Goal: Task Accomplishment & Management: Complete application form

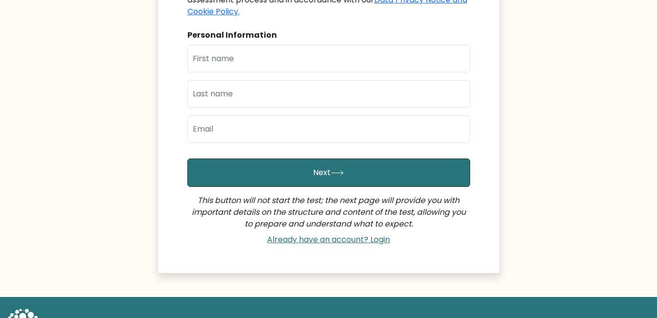
scroll to position [196, 0]
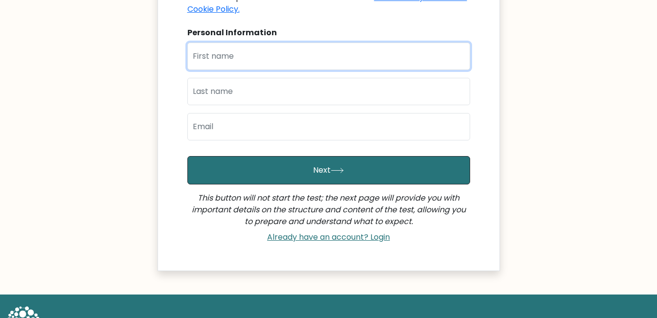
click at [238, 53] on input "text" at bounding box center [328, 56] width 283 height 27
type input "[PERSON_NAME]"
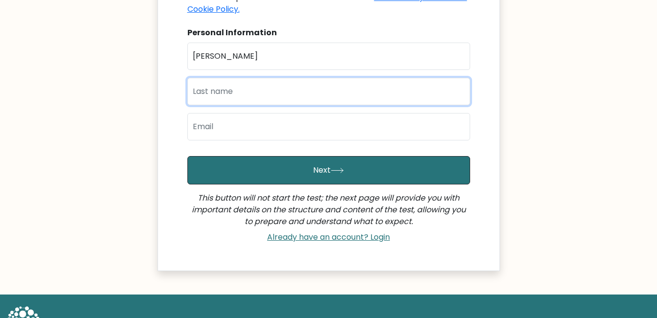
click at [211, 84] on input "text" at bounding box center [328, 91] width 283 height 27
type input "singh"
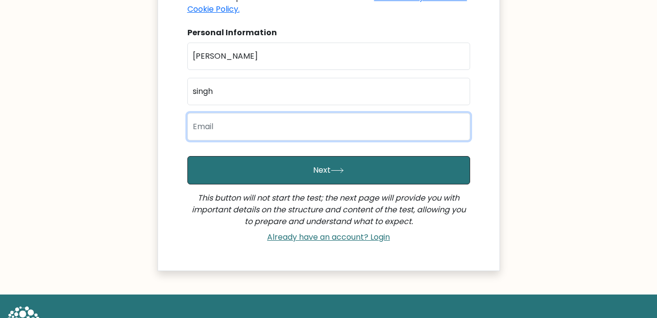
click at [192, 129] on input "email" at bounding box center [328, 126] width 283 height 27
type input "gurvirs036@gmail.com"
click at [187, 156] on button "Next" at bounding box center [328, 170] width 283 height 28
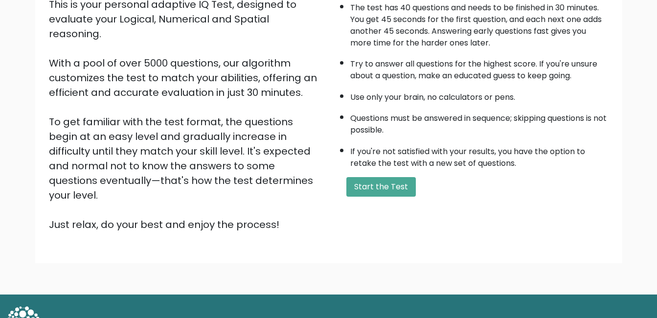
scroll to position [130, 0]
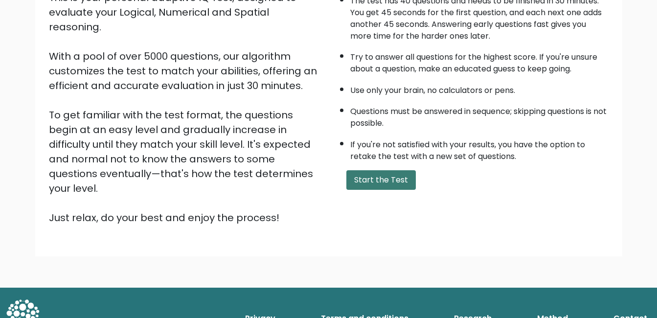
click at [410, 184] on button "Start the Test" at bounding box center [382, 180] width 70 height 20
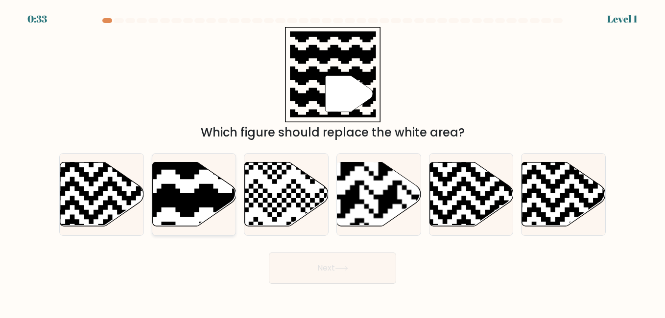
click at [193, 183] on icon at bounding box center [194, 194] width 84 height 64
click at [332, 162] on input "b." at bounding box center [332, 160] width 0 height 2
radio input "true"
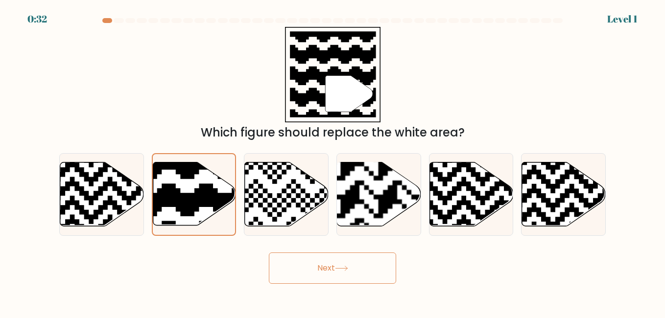
click at [308, 270] on button "Next" at bounding box center [332, 268] width 127 height 31
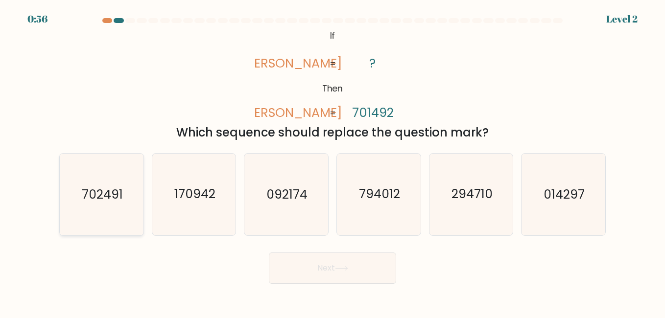
click at [127, 197] on icon "702491" at bounding box center [101, 194] width 81 height 81
click at [332, 162] on input "a. 702491" at bounding box center [332, 160] width 0 height 2
radio input "true"
click at [340, 272] on button "Next" at bounding box center [332, 268] width 127 height 31
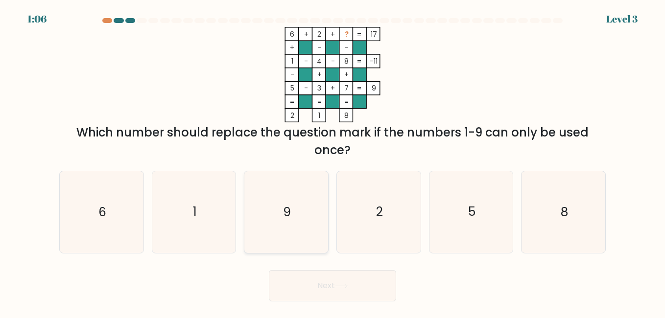
click at [287, 203] on icon "9" at bounding box center [285, 211] width 81 height 81
click at [332, 162] on input "c. 9" at bounding box center [332, 160] width 0 height 2
radio input "true"
click at [311, 276] on button "Next" at bounding box center [332, 285] width 127 height 31
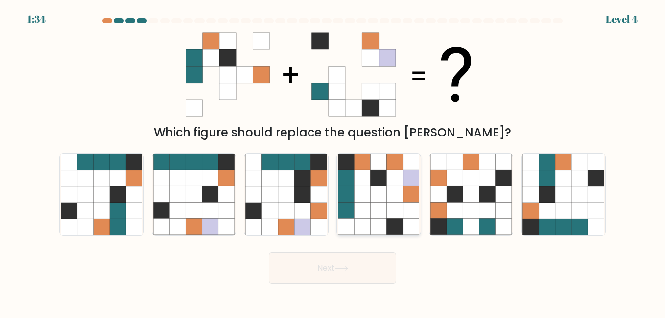
click at [361, 190] on icon at bounding box center [362, 194] width 16 height 16
click at [333, 162] on input "d." at bounding box center [332, 160] width 0 height 2
radio input "true"
click at [331, 272] on button "Next" at bounding box center [332, 268] width 127 height 31
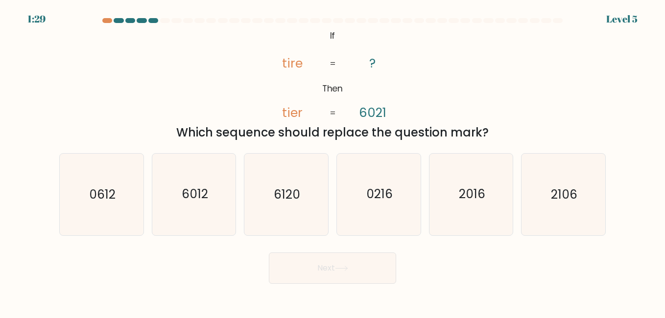
drag, startPoint x: 178, startPoint y: 212, endPoint x: 317, endPoint y: 247, distance: 143.3
click at [178, 212] on icon "6012" at bounding box center [193, 194] width 81 height 81
click at [332, 162] on input "b. 6012" at bounding box center [332, 160] width 0 height 2
radio input "true"
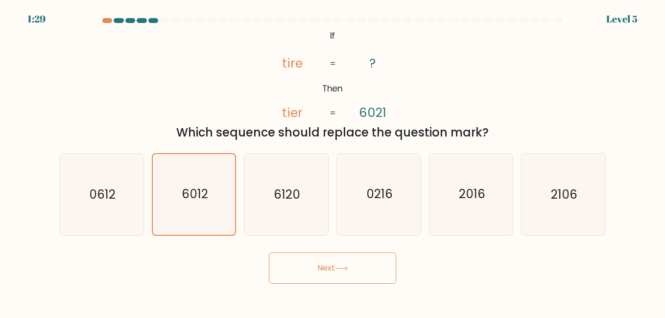
click at [363, 268] on button "Next" at bounding box center [332, 268] width 127 height 31
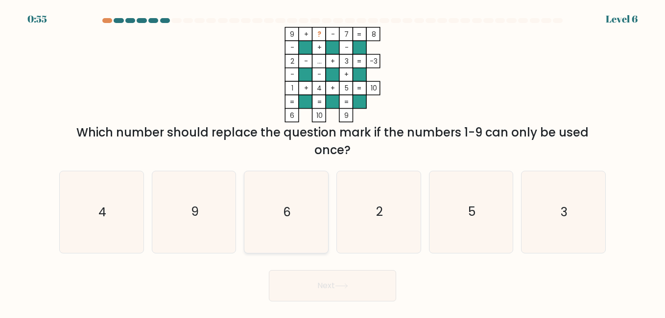
click at [278, 210] on icon "6" at bounding box center [285, 211] width 81 height 81
click at [332, 162] on input "c. 6" at bounding box center [332, 160] width 0 height 2
radio input "true"
click at [317, 285] on button "Next" at bounding box center [332, 285] width 127 height 31
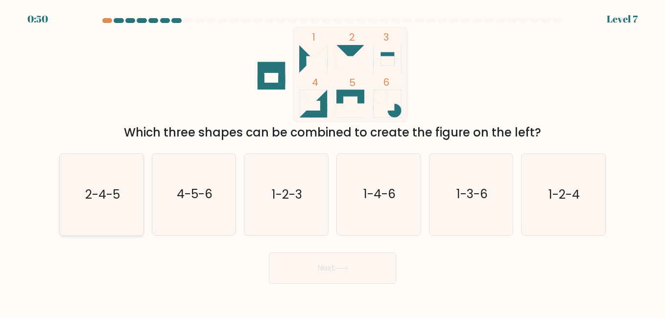
click at [104, 199] on text "2-4-5" at bounding box center [102, 194] width 35 height 17
click at [332, 162] on input "a. 2-4-5" at bounding box center [332, 160] width 0 height 2
radio input "true"
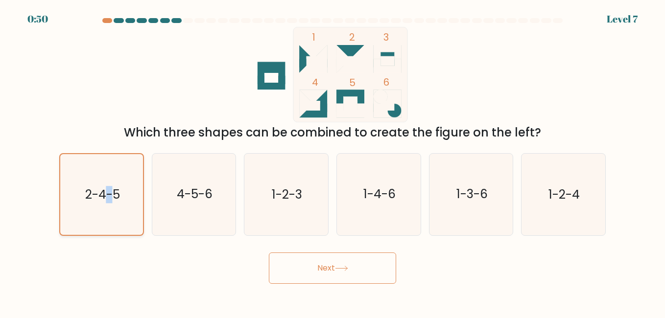
click at [104, 199] on text "2-4-5" at bounding box center [102, 194] width 35 height 17
click at [332, 162] on input "a. 2-4-5" at bounding box center [332, 160] width 0 height 2
click at [367, 276] on button "Next" at bounding box center [332, 268] width 127 height 31
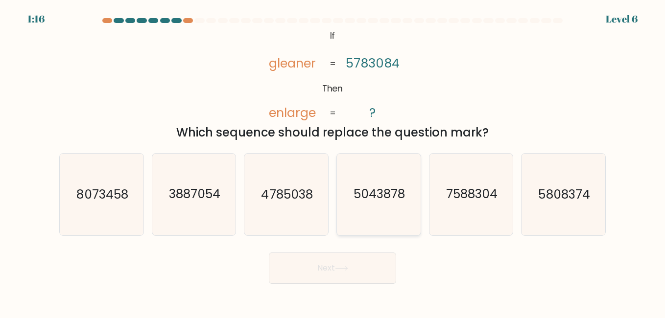
click at [362, 197] on text "5043878" at bounding box center [378, 194] width 51 height 17
click at [333, 162] on input "d. 5043878" at bounding box center [332, 160] width 0 height 2
radio input "true"
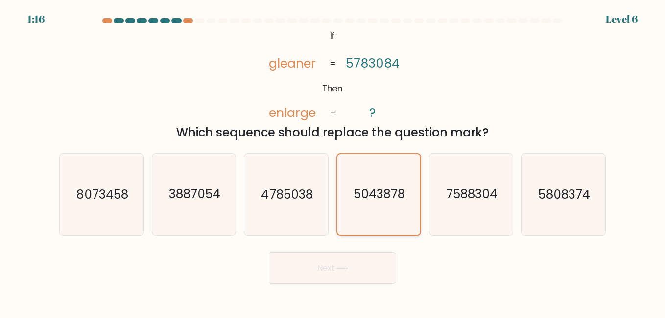
click at [362, 197] on text "5043878" at bounding box center [378, 194] width 51 height 17
click at [333, 162] on input "d. 5043878" at bounding box center [332, 160] width 0 height 2
click at [335, 267] on button "Next" at bounding box center [332, 268] width 127 height 31
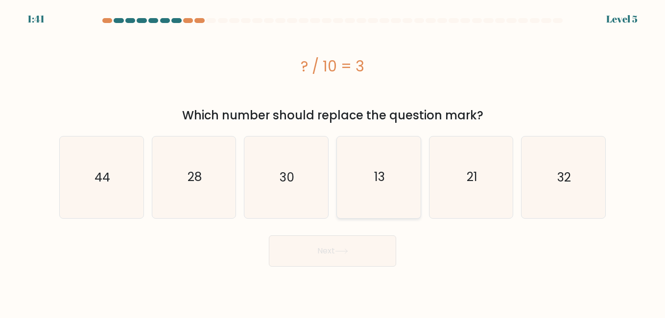
click at [379, 181] on text "13" at bounding box center [379, 177] width 11 height 17
click at [333, 162] on input "d. 13" at bounding box center [332, 160] width 0 height 2
radio input "true"
click at [356, 241] on button "Next" at bounding box center [332, 250] width 127 height 31
click at [358, 241] on button "Next" at bounding box center [332, 250] width 127 height 31
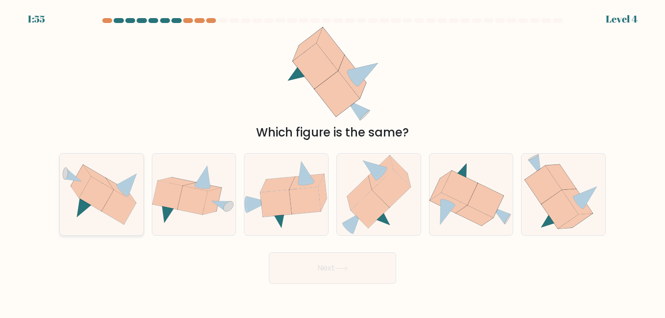
click at [105, 186] on icon at bounding box center [96, 194] width 35 height 35
click at [332, 162] on input "a." at bounding box center [332, 160] width 0 height 2
radio input "true"
click at [326, 260] on button "Next" at bounding box center [332, 268] width 127 height 31
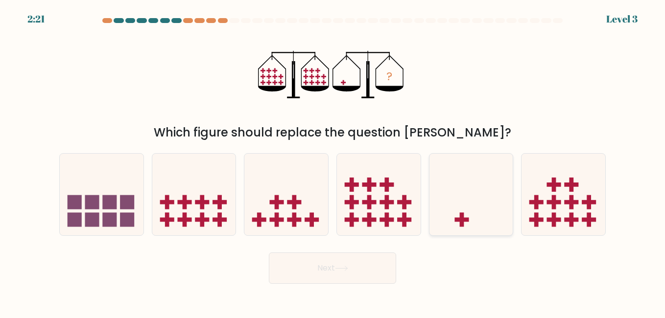
click at [479, 226] on icon at bounding box center [471, 194] width 84 height 69
click at [333, 162] on input "e." at bounding box center [332, 160] width 0 height 2
radio input "true"
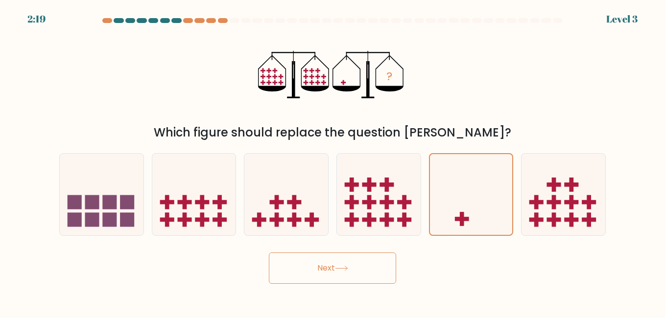
click at [373, 267] on button "Next" at bounding box center [332, 268] width 127 height 31
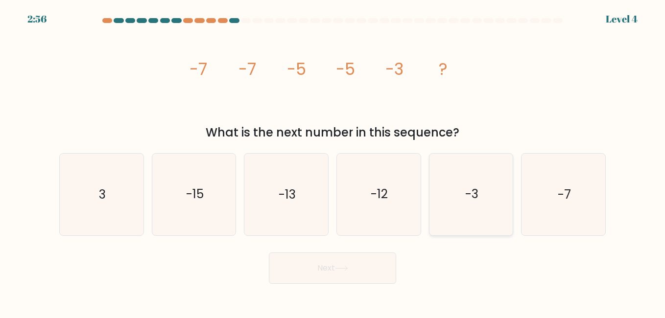
click at [482, 220] on icon "-3" at bounding box center [470, 194] width 81 height 81
click at [333, 162] on input "e. -3" at bounding box center [332, 160] width 0 height 2
radio input "true"
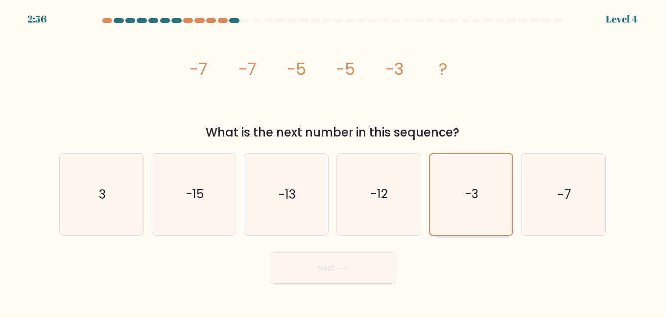
click at [482, 220] on icon "-3" at bounding box center [471, 194] width 80 height 80
click at [333, 162] on input "e. -3" at bounding box center [332, 160] width 0 height 2
click at [356, 261] on button "Next" at bounding box center [332, 268] width 127 height 31
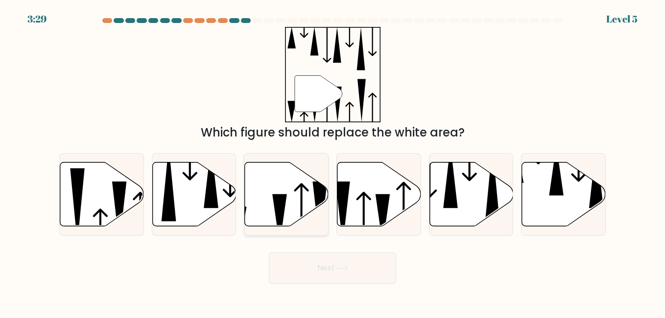
click at [292, 209] on icon at bounding box center [287, 194] width 84 height 64
click at [332, 162] on input "c." at bounding box center [332, 160] width 0 height 2
radio input "true"
click at [292, 209] on icon at bounding box center [286, 193] width 83 height 63
click at [332, 162] on input "c." at bounding box center [332, 160] width 0 height 2
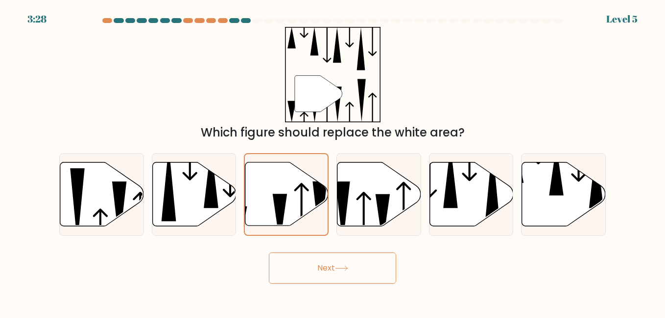
drag, startPoint x: 292, startPoint y: 209, endPoint x: 282, endPoint y: 265, distance: 56.2
click at [282, 265] on button "Next" at bounding box center [332, 268] width 127 height 31
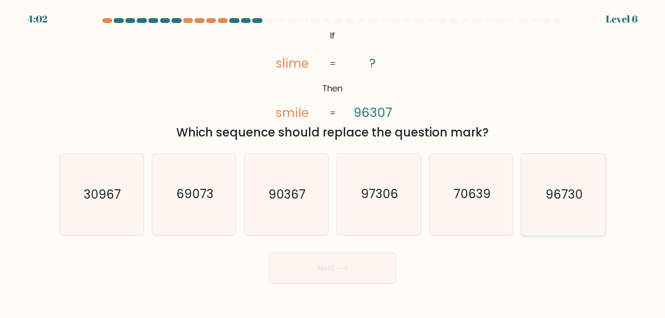
click at [566, 217] on icon "96730" at bounding box center [562, 194] width 81 height 81
click at [333, 162] on input "f. 96730" at bounding box center [332, 160] width 0 height 2
radio input "true"
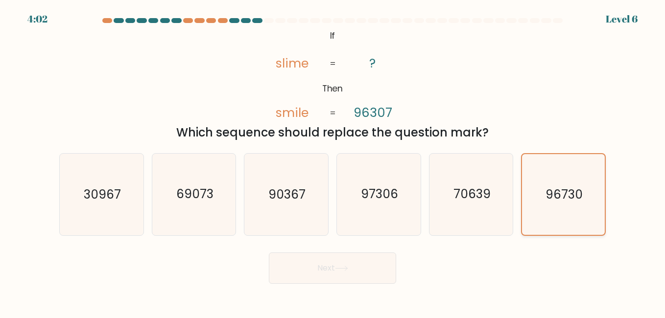
click at [566, 217] on icon "96730" at bounding box center [563, 194] width 80 height 80
click at [333, 162] on input "f. 96730" at bounding box center [332, 160] width 0 height 2
click at [566, 217] on icon "96730" at bounding box center [563, 194] width 80 height 80
click at [333, 162] on input "f. 96730" at bounding box center [332, 160] width 0 height 2
click at [371, 262] on button "Next" at bounding box center [332, 268] width 127 height 31
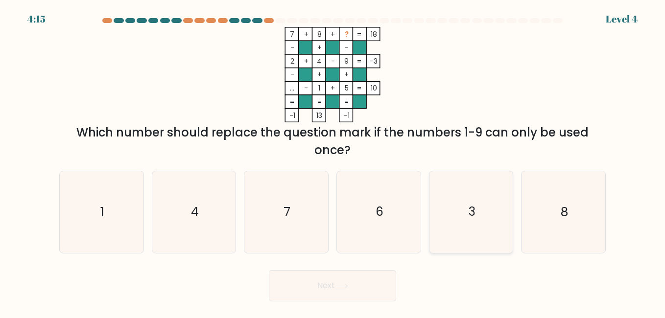
click at [465, 225] on icon "3" at bounding box center [470, 211] width 81 height 81
click at [333, 162] on input "e. 3" at bounding box center [332, 160] width 0 height 2
radio input "true"
click at [359, 287] on button "Next" at bounding box center [332, 285] width 127 height 31
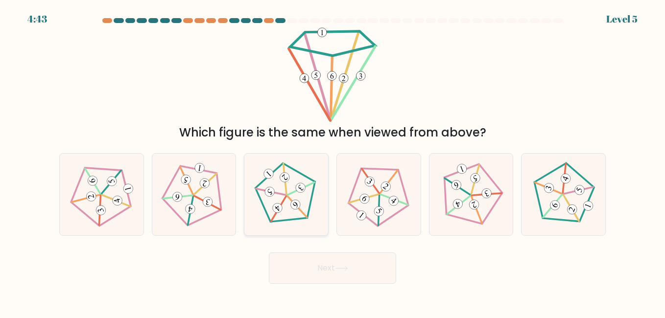
click at [278, 204] on 166 at bounding box center [278, 208] width 14 height 14
click at [332, 162] on input "c." at bounding box center [332, 160] width 0 height 2
radio input "true"
click at [289, 275] on button "Next" at bounding box center [332, 268] width 127 height 31
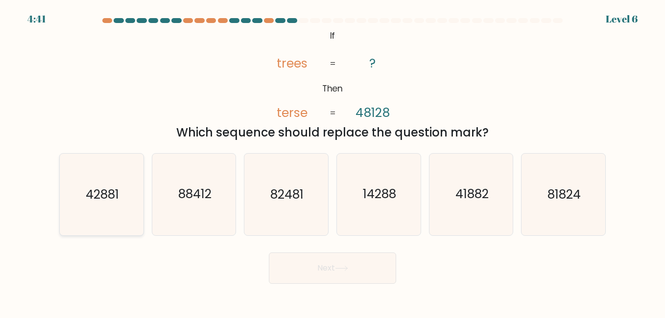
click at [134, 212] on icon "42881" at bounding box center [101, 194] width 81 height 81
click at [332, 162] on input "a. 42881" at bounding box center [332, 160] width 0 height 2
radio input "true"
click at [299, 267] on button "Next" at bounding box center [332, 268] width 127 height 31
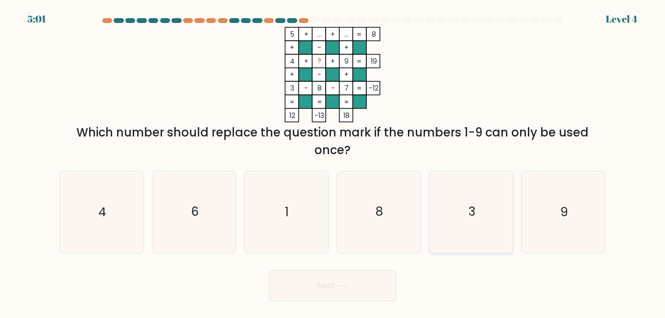
click at [489, 205] on icon "3" at bounding box center [470, 211] width 81 height 81
click at [333, 162] on input "e. 3" at bounding box center [332, 160] width 0 height 2
radio input "true"
click at [353, 284] on button "Next" at bounding box center [332, 285] width 127 height 31
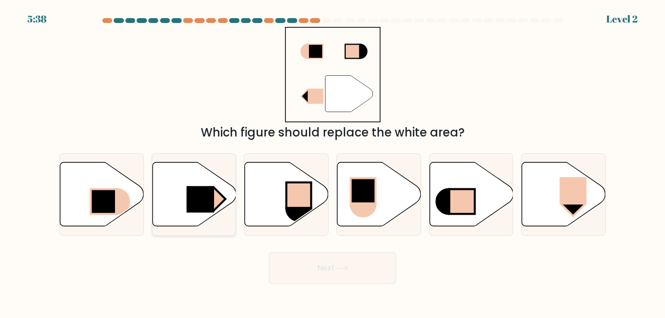
click at [202, 199] on rect at bounding box center [199, 199] width 27 height 26
click at [332, 162] on input "b." at bounding box center [332, 160] width 0 height 2
radio input "true"
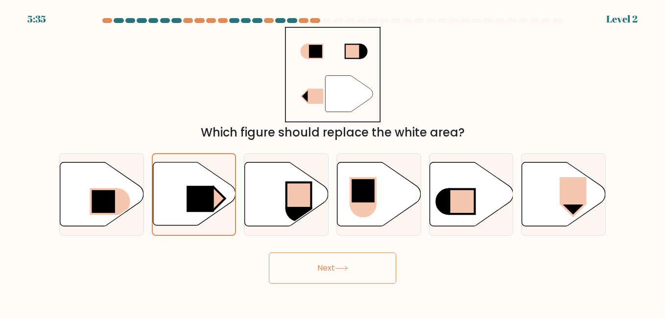
click at [295, 268] on button "Next" at bounding box center [332, 268] width 127 height 31
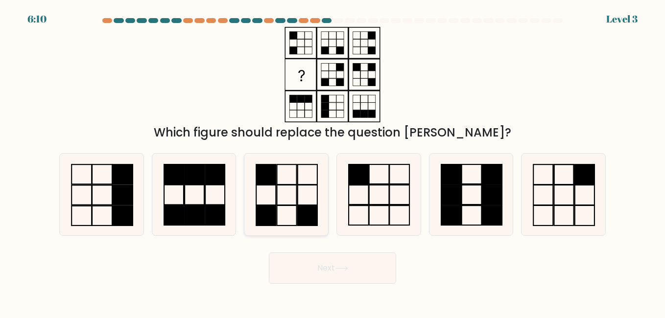
click at [283, 203] on icon at bounding box center [285, 194] width 81 height 81
click at [332, 162] on input "c." at bounding box center [332, 160] width 0 height 2
radio input "true"
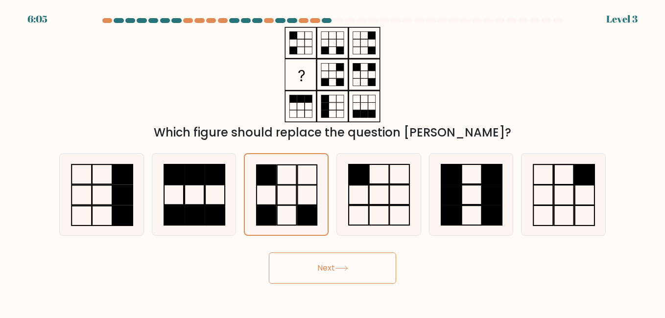
click at [306, 274] on button "Next" at bounding box center [332, 268] width 127 height 31
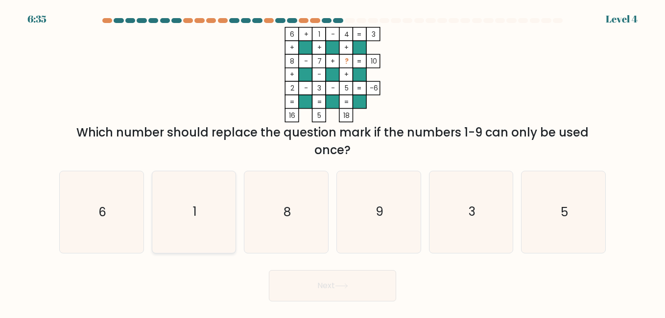
click at [220, 225] on icon "1" at bounding box center [193, 211] width 81 height 81
click at [332, 162] on input "b. 1" at bounding box center [332, 160] width 0 height 2
radio input "true"
click at [304, 295] on button "Next" at bounding box center [332, 285] width 127 height 31
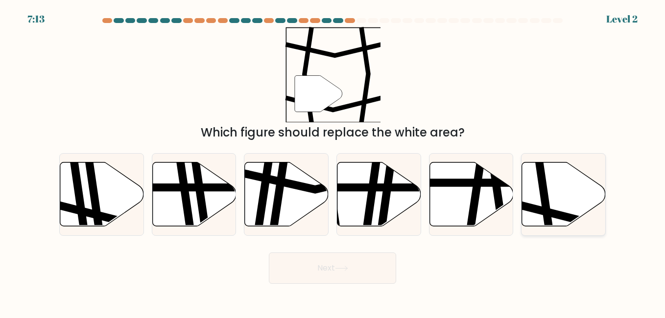
click at [550, 200] on icon at bounding box center [564, 194] width 84 height 64
click at [333, 162] on input "f." at bounding box center [332, 160] width 0 height 2
radio input "true"
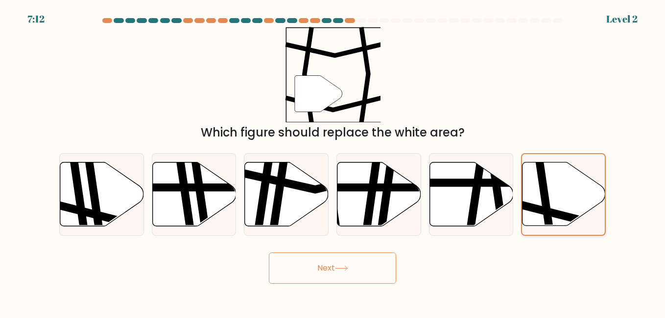
click at [550, 200] on icon at bounding box center [563, 193] width 83 height 63
click at [333, 162] on input "f." at bounding box center [332, 160] width 0 height 2
click at [329, 262] on button "Next" at bounding box center [332, 268] width 127 height 31
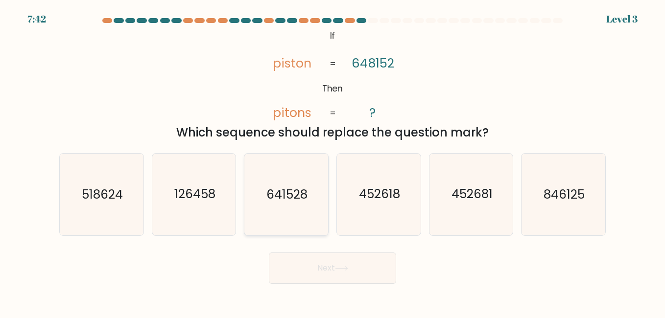
click at [303, 218] on icon "641528" at bounding box center [285, 194] width 81 height 81
click at [332, 162] on input "c. 641528" at bounding box center [332, 160] width 0 height 2
radio input "true"
click at [312, 271] on button "Next" at bounding box center [332, 268] width 127 height 31
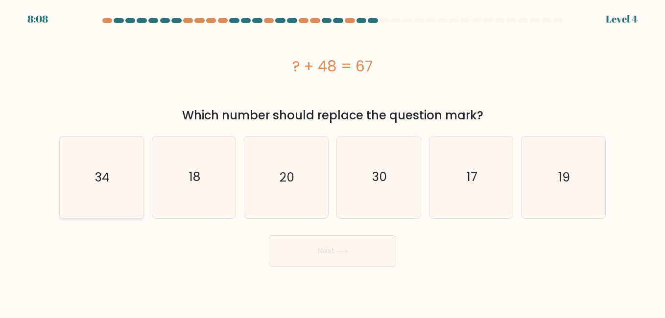
click at [129, 193] on icon "34" at bounding box center [101, 177] width 81 height 81
click at [332, 162] on input "a. 34" at bounding box center [332, 160] width 0 height 2
radio input "true"
click at [341, 258] on button "Next" at bounding box center [332, 250] width 127 height 31
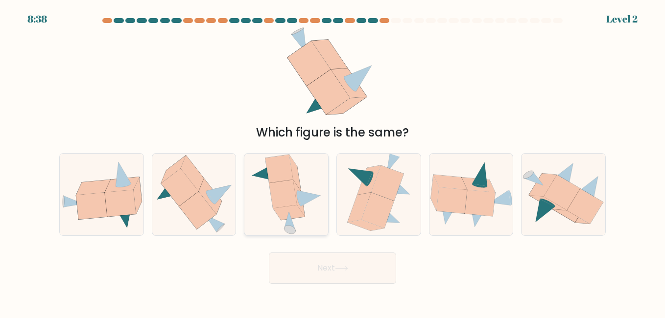
click at [290, 214] on icon at bounding box center [288, 212] width 31 height 15
click at [332, 162] on input "c." at bounding box center [332, 160] width 0 height 2
radio input "true"
click at [131, 200] on icon at bounding box center [120, 203] width 31 height 27
click at [332, 162] on input "a." at bounding box center [332, 160] width 0 height 2
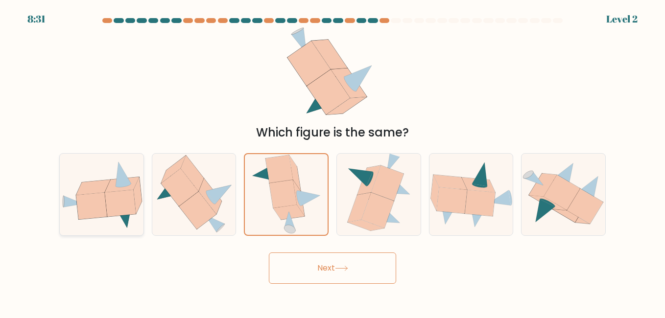
radio input "true"
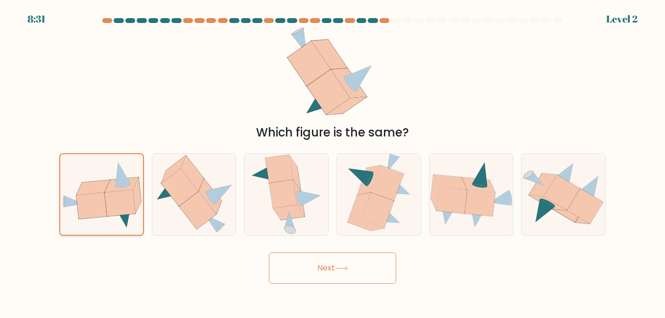
click at [131, 200] on icon at bounding box center [120, 203] width 31 height 26
click at [332, 162] on input "a." at bounding box center [332, 160] width 0 height 2
click at [338, 256] on button "Next" at bounding box center [332, 268] width 127 height 31
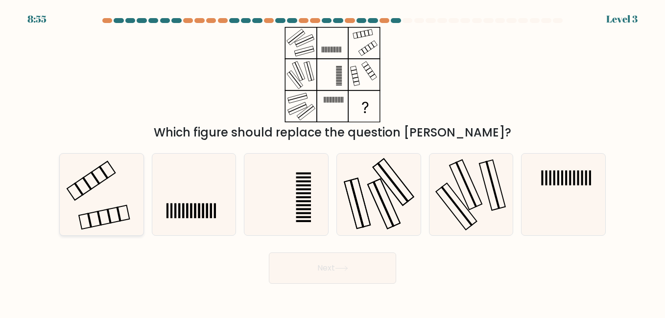
click at [88, 195] on icon at bounding box center [101, 194] width 81 height 81
click at [332, 162] on input "a." at bounding box center [332, 160] width 0 height 2
radio input "true"
click at [388, 264] on button "Next" at bounding box center [332, 268] width 127 height 31
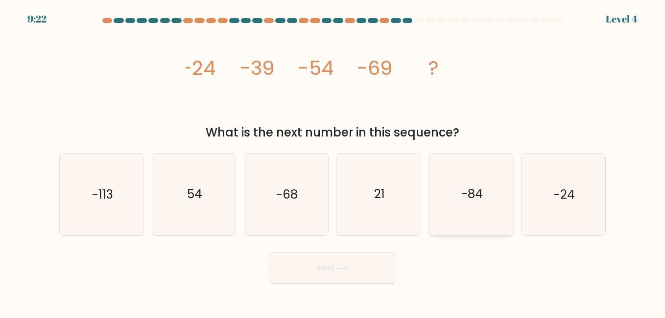
click at [477, 209] on icon "-84" at bounding box center [470, 194] width 81 height 81
click at [333, 162] on input "e. -84" at bounding box center [332, 160] width 0 height 2
radio input "true"
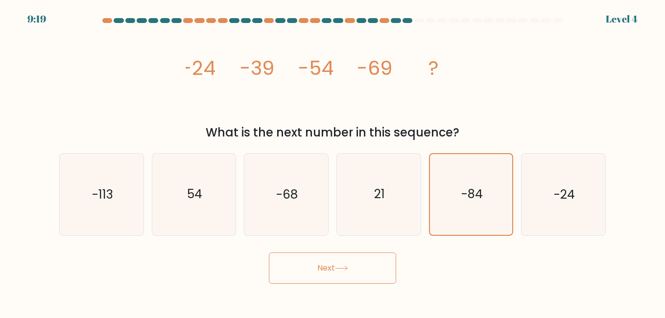
click at [334, 267] on button "Next" at bounding box center [332, 268] width 127 height 31
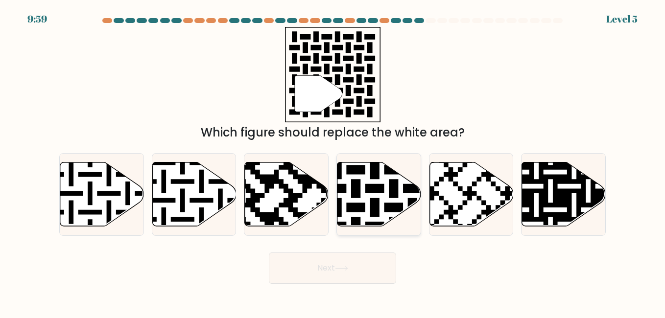
click at [369, 203] on icon at bounding box center [379, 194] width 84 height 64
click at [333, 162] on input "d." at bounding box center [332, 160] width 0 height 2
radio input "true"
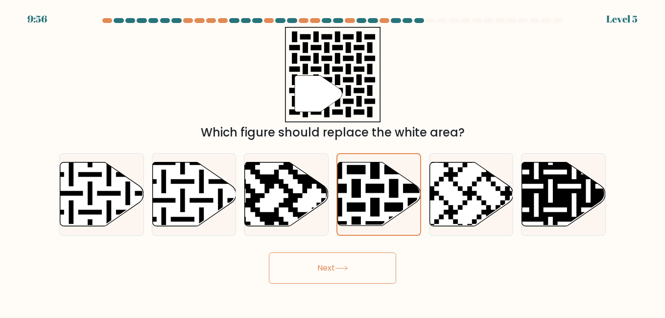
click at [326, 277] on button "Next" at bounding box center [332, 268] width 127 height 31
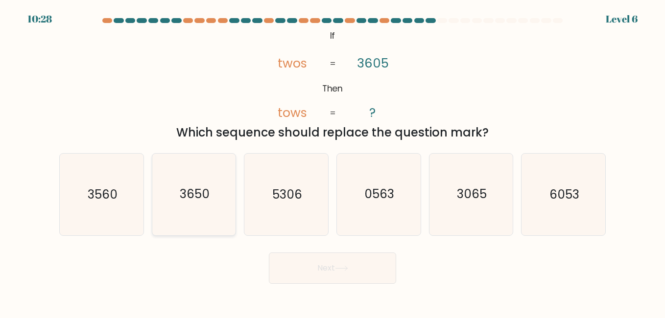
click at [208, 209] on icon "3650" at bounding box center [193, 194] width 81 height 81
click at [332, 162] on input "b. 3650" at bounding box center [332, 160] width 0 height 2
radio input "true"
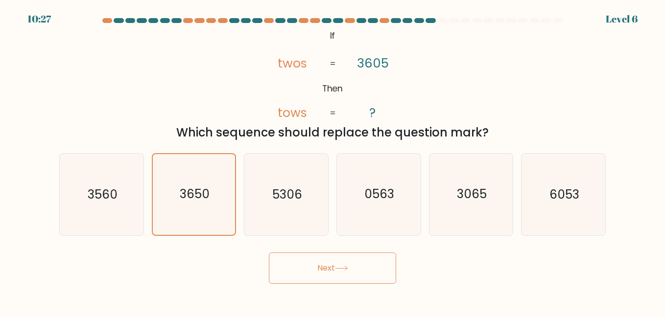
click at [284, 267] on button "Next" at bounding box center [332, 268] width 127 height 31
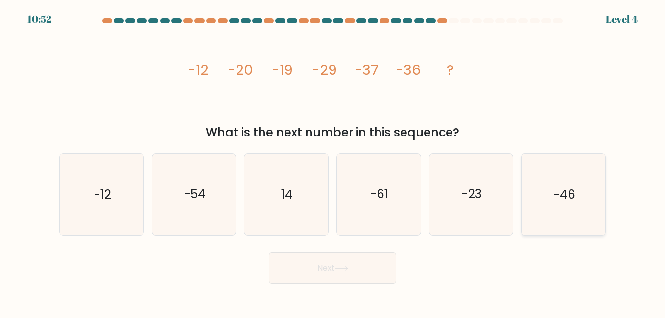
click at [562, 210] on icon "-46" at bounding box center [562, 194] width 81 height 81
click at [333, 162] on input "f. -46" at bounding box center [332, 160] width 0 height 2
radio input "true"
click at [363, 254] on button "Next" at bounding box center [332, 268] width 127 height 31
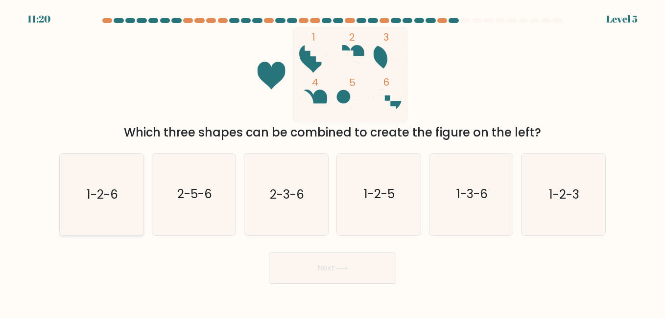
click at [128, 201] on icon "1-2-6" at bounding box center [101, 194] width 81 height 81
click at [332, 162] on input "a. 1-2-6" at bounding box center [332, 160] width 0 height 2
radio input "true"
click at [333, 266] on button "Next" at bounding box center [332, 268] width 127 height 31
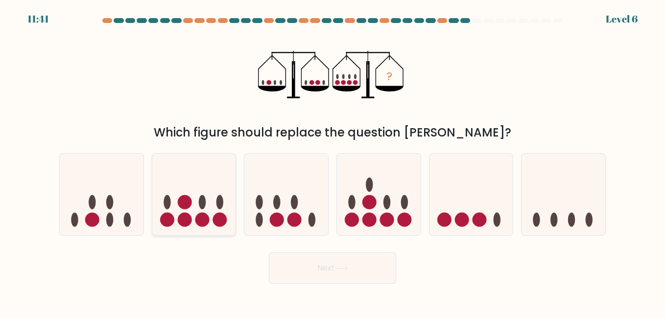
click at [206, 206] on icon at bounding box center [194, 194] width 84 height 69
click at [332, 162] on input "b." at bounding box center [332, 160] width 0 height 2
radio input "true"
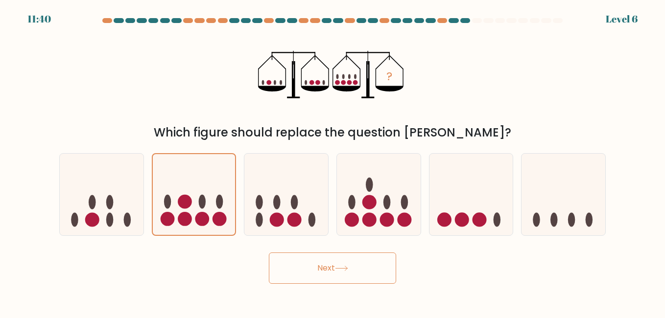
click at [310, 262] on button "Next" at bounding box center [332, 268] width 127 height 31
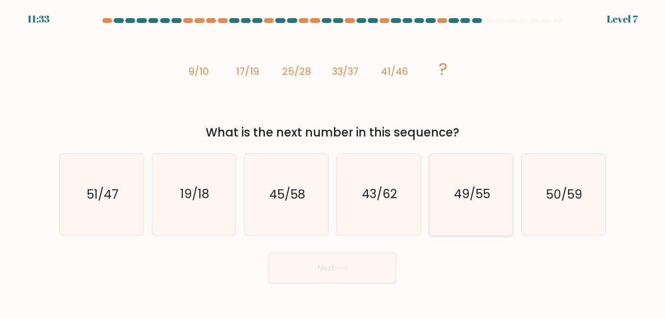
click at [465, 214] on icon "49/55" at bounding box center [470, 194] width 81 height 81
click at [333, 162] on input "e. 49/55" at bounding box center [332, 160] width 0 height 2
radio input "true"
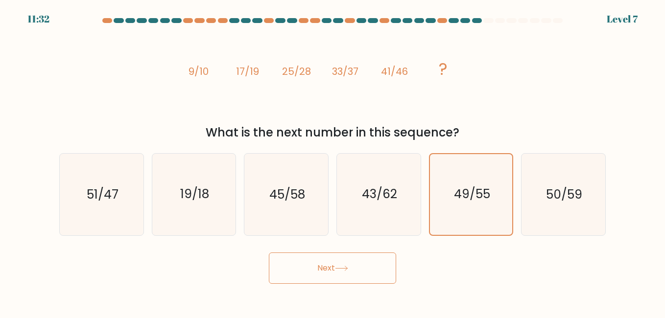
click at [348, 266] on icon at bounding box center [341, 268] width 13 height 5
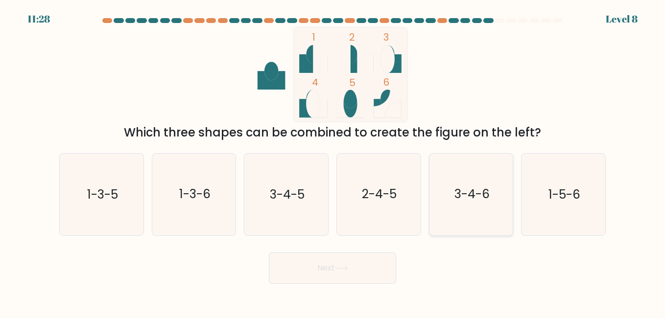
click at [451, 181] on icon "3-4-6" at bounding box center [470, 194] width 81 height 81
click at [333, 162] on input "e. 3-4-6" at bounding box center [332, 160] width 0 height 2
radio input "true"
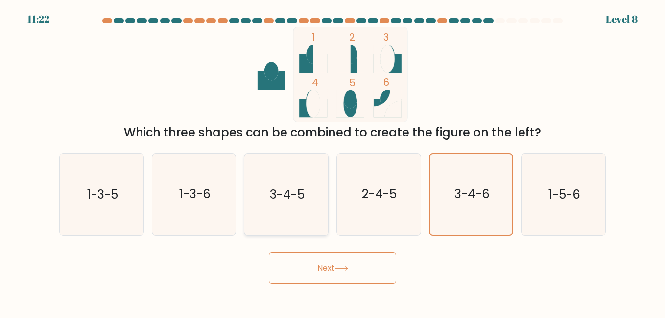
click at [299, 207] on icon "3-4-5" at bounding box center [285, 194] width 81 height 81
click at [332, 162] on input "c. 3-4-5" at bounding box center [332, 160] width 0 height 2
radio input "true"
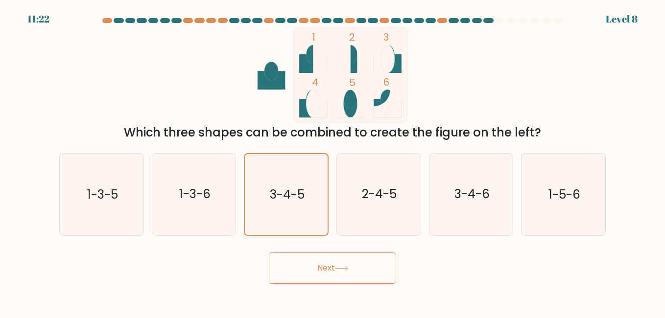
click at [307, 254] on button "Next" at bounding box center [332, 268] width 127 height 31
click at [307, 255] on button "Next" at bounding box center [332, 268] width 127 height 31
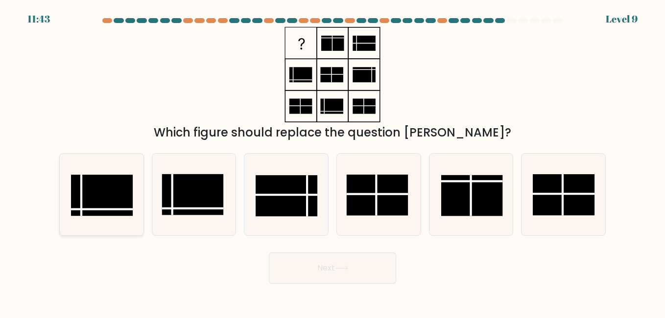
click at [113, 189] on rect at bounding box center [102, 195] width 62 height 41
click at [332, 162] on input "a." at bounding box center [332, 160] width 0 height 2
radio input "true"
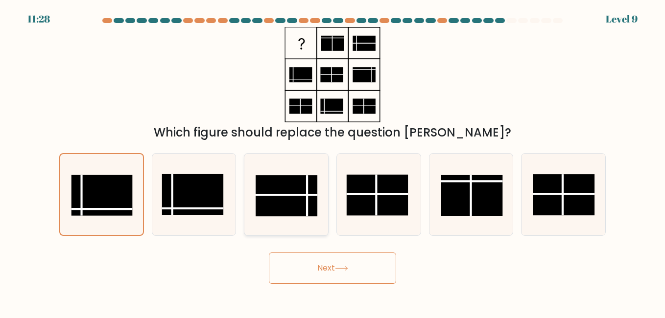
click at [277, 200] on rect at bounding box center [286, 195] width 62 height 41
click at [332, 162] on input "c." at bounding box center [332, 160] width 0 height 2
radio input "true"
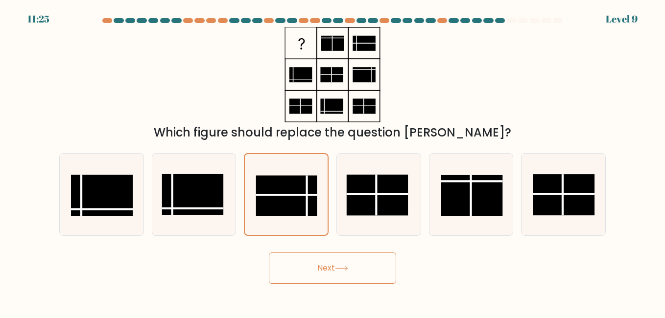
click at [311, 274] on button "Next" at bounding box center [332, 268] width 127 height 31
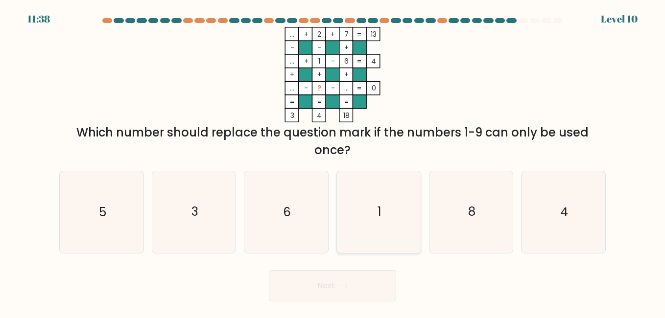
click at [383, 224] on icon "1" at bounding box center [378, 211] width 81 height 81
click at [333, 162] on input "d. 1" at bounding box center [332, 160] width 0 height 2
radio input "true"
click at [367, 278] on button "Next" at bounding box center [332, 285] width 127 height 31
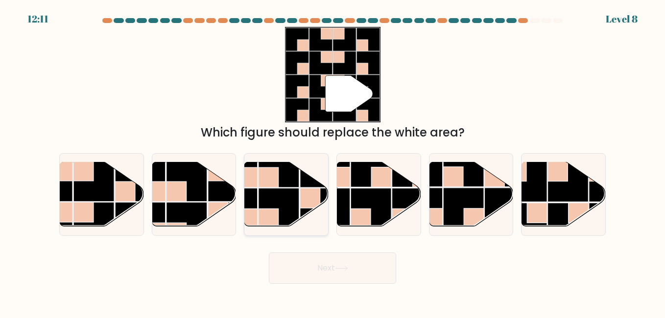
click at [276, 183] on rect at bounding box center [268, 177] width 20 height 20
click at [332, 162] on input "c." at bounding box center [332, 160] width 0 height 2
radio input "true"
click at [84, 172] on rect at bounding box center [83, 171] width 20 height 20
click at [332, 162] on input "a." at bounding box center [332, 160] width 0 height 2
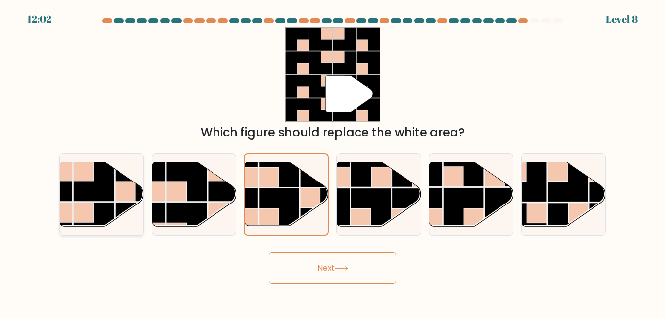
radio input "true"
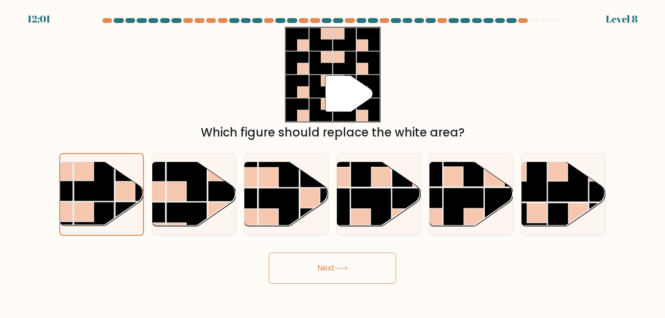
click at [318, 260] on button "Next" at bounding box center [332, 268] width 127 height 31
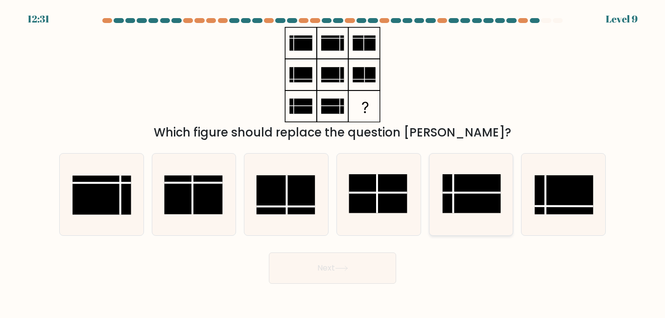
click at [453, 203] on line at bounding box center [453, 193] width 0 height 39
click at [333, 162] on input "e." at bounding box center [332, 160] width 0 height 2
radio input "true"
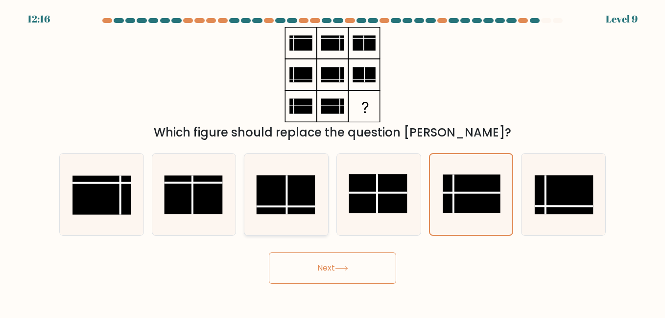
click at [272, 192] on rect at bounding box center [285, 194] width 58 height 39
click at [332, 162] on input "c." at bounding box center [332, 160] width 0 height 2
radio input "true"
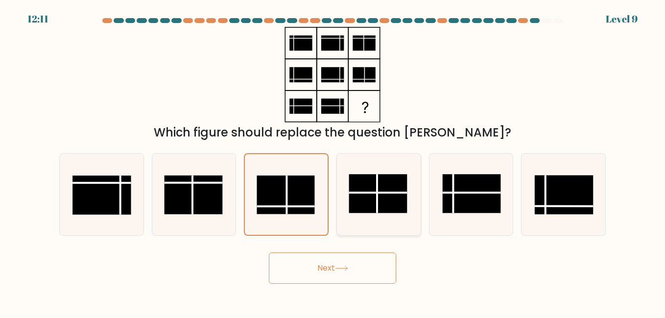
click at [382, 212] on rect at bounding box center [378, 193] width 58 height 39
click at [333, 162] on input "d." at bounding box center [332, 160] width 0 height 2
radio input "true"
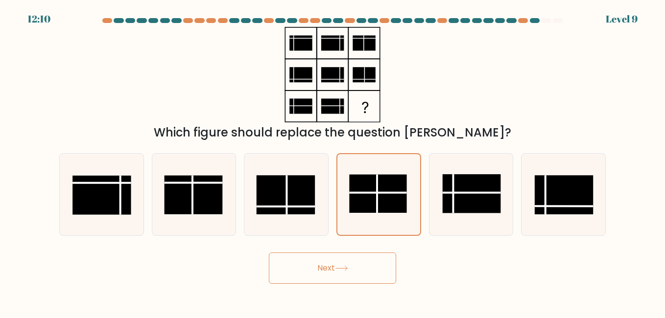
click at [337, 271] on button "Next" at bounding box center [332, 268] width 127 height 31
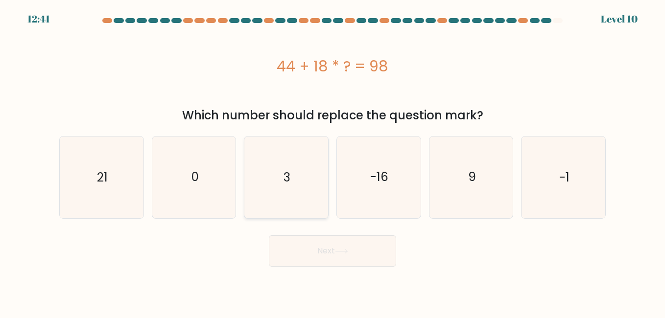
click at [316, 202] on icon "3" at bounding box center [285, 177] width 81 height 81
click at [332, 162] on input "c. 3" at bounding box center [332, 160] width 0 height 2
radio input "true"
click at [316, 202] on icon "3" at bounding box center [286, 177] width 80 height 80
click at [332, 162] on input "c. 3" at bounding box center [332, 160] width 0 height 2
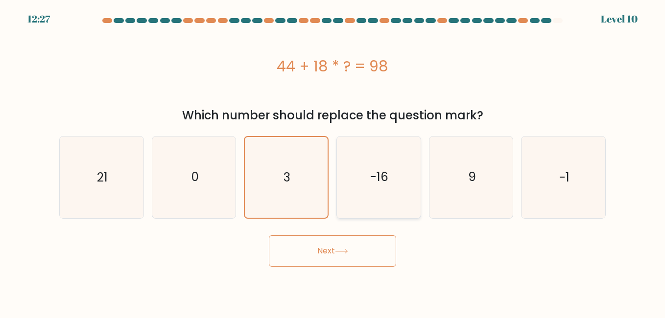
click at [374, 199] on icon "-16" at bounding box center [378, 177] width 81 height 81
click at [333, 162] on input "d. -16" at bounding box center [332, 160] width 0 height 2
radio input "true"
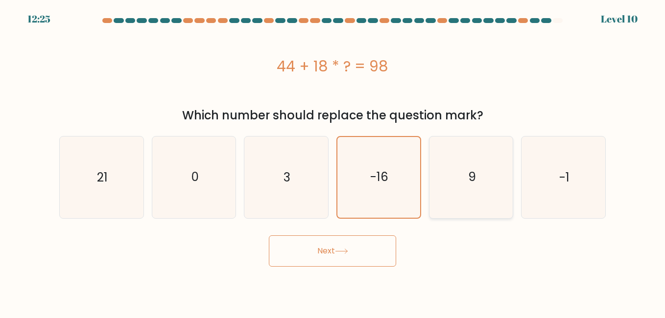
click at [459, 200] on icon "9" at bounding box center [470, 177] width 81 height 81
click at [333, 162] on input "e. 9" at bounding box center [332, 160] width 0 height 2
radio input "true"
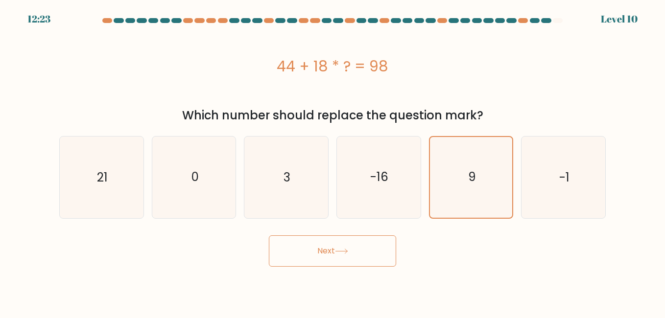
click at [303, 258] on button "Next" at bounding box center [332, 250] width 127 height 31
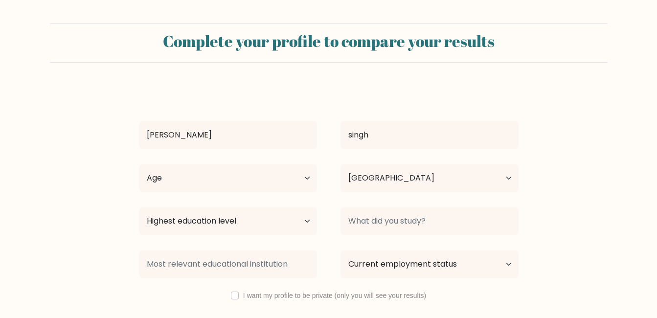
select select "IN"
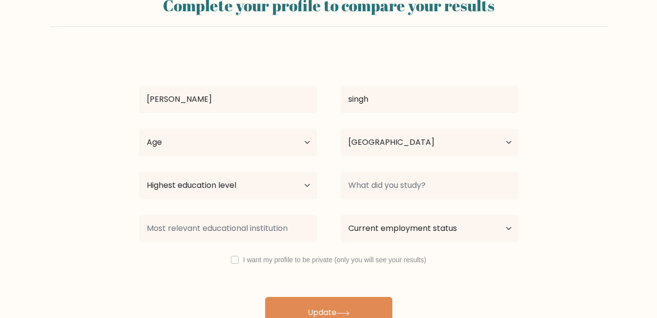
scroll to position [53, 0]
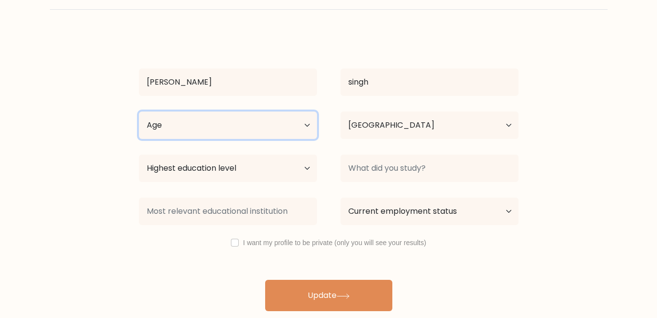
click at [181, 125] on select "Age Under 18 years old 18-24 years old 25-34 years old 35-44 years old 45-54 ye…" at bounding box center [228, 125] width 178 height 27
select select "18_24"
click at [139, 112] on select "Age Under 18 years old 18-24 years old 25-34 years old 35-44 years old 45-54 ye…" at bounding box center [228, 125] width 178 height 27
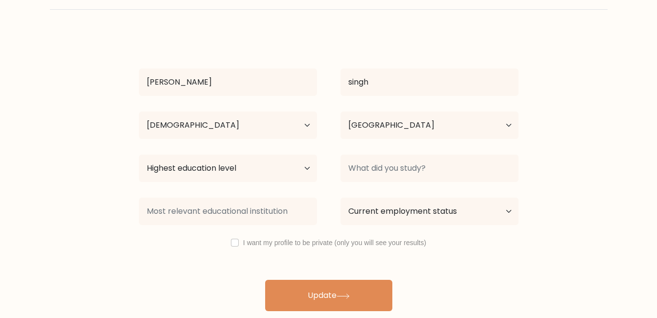
click at [369, 150] on div "gurvir singh Age Under 18 years old 18-24 years old 25-34 years old 35-44 years…" at bounding box center [329, 172] width 392 height 278
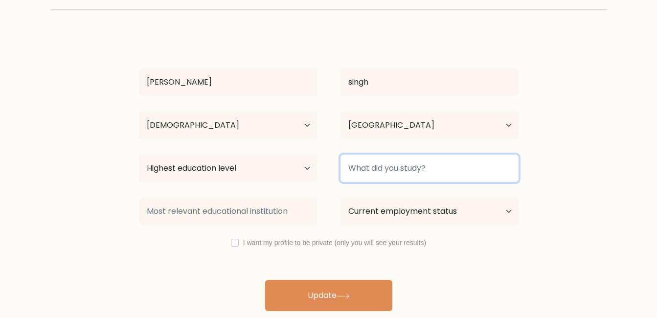
click at [376, 172] on input at bounding box center [430, 168] width 178 height 27
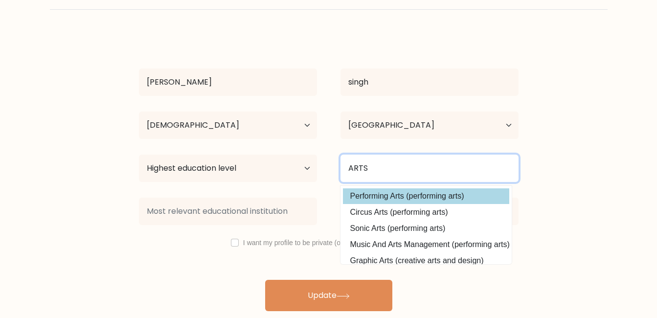
type input "ARTS"
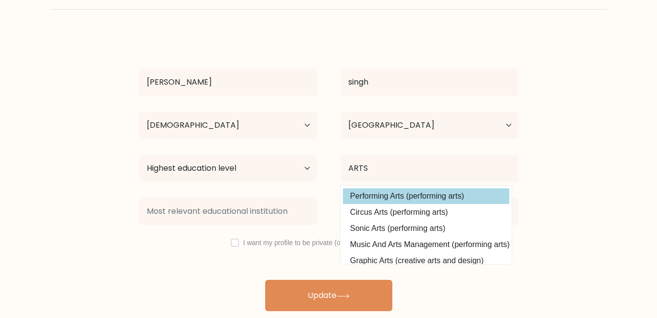
click at [391, 190] on div "gurvir singh Age Under 18 years old 18-24 years old 25-34 years old 35-44 years…" at bounding box center [329, 172] width 392 height 278
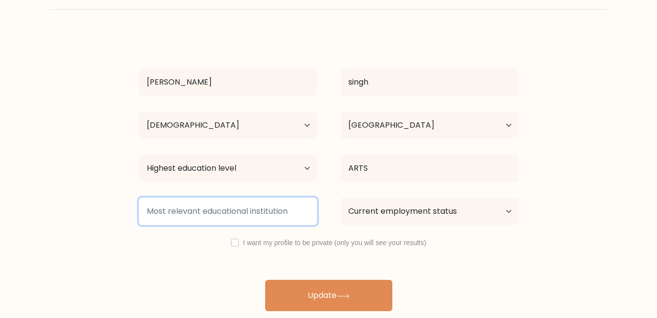
click at [232, 213] on input at bounding box center [228, 211] width 178 height 27
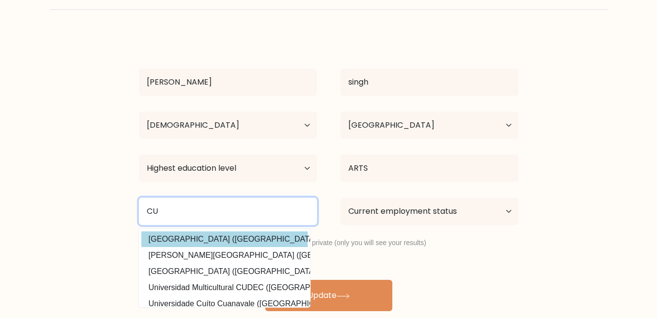
type input "CU"
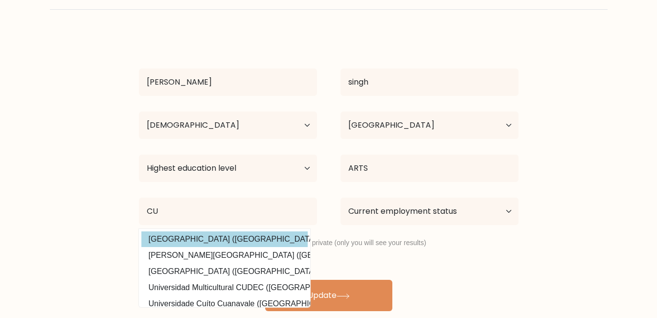
click at [233, 242] on div "gurvir singh Age Under 18 years old 18-24 years old 25-34 years old 35-44 years…" at bounding box center [329, 172] width 392 height 278
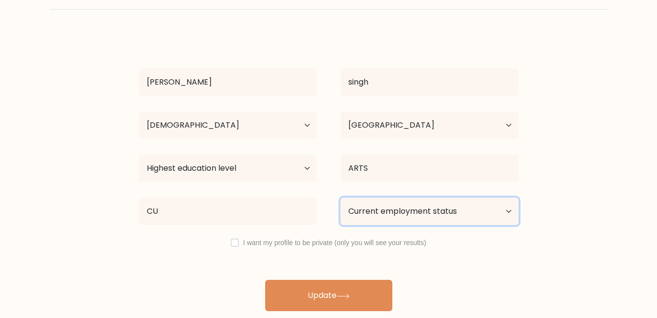
click at [423, 210] on select "Current employment status Employed Student Retired Other / prefer not to answer" at bounding box center [430, 211] width 178 height 27
click at [392, 213] on select "Current employment status Employed Student Retired Other / prefer not to answer" at bounding box center [430, 211] width 178 height 27
select select "other"
click at [341, 198] on select "Current employment status Employed Student Retired Other / prefer not to answer" at bounding box center [430, 211] width 178 height 27
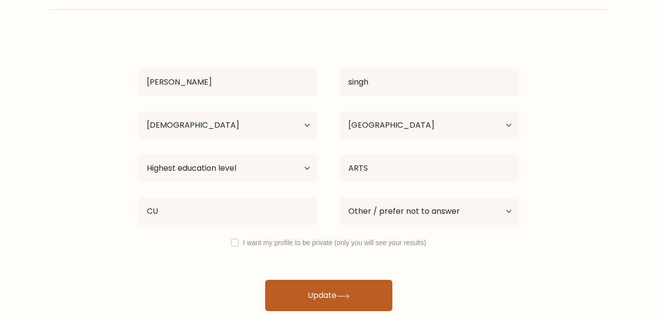
click at [376, 292] on button "Update" at bounding box center [328, 295] width 127 height 31
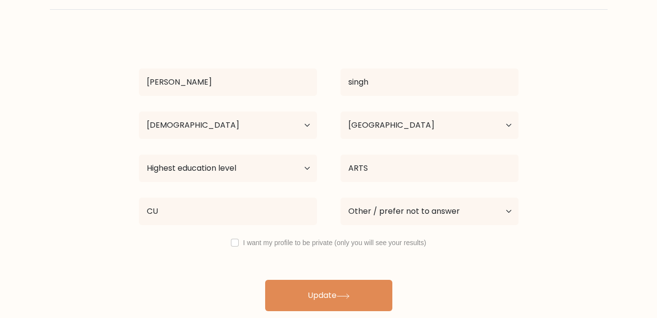
click at [187, 148] on div "gurvir singh Age Under 18 years old 18-24 years old 25-34 years old 35-44 years…" at bounding box center [329, 172] width 392 height 278
drag, startPoint x: 187, startPoint y: 148, endPoint x: 202, endPoint y: 177, distance: 32.4
click at [202, 177] on select "Highest education level No schooling Primary Lower Secondary Upper Secondary Oc…" at bounding box center [228, 168] width 178 height 27
select select "no_schooling"
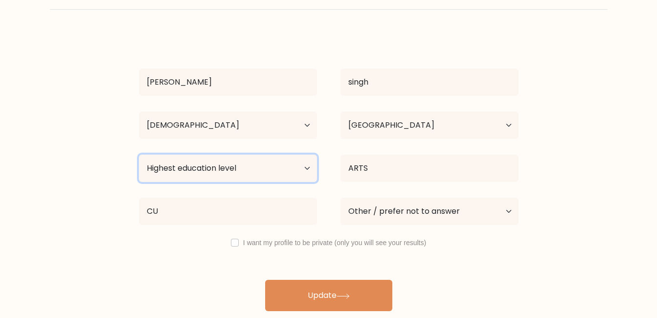
click at [139, 155] on select "Highest education level No schooling Primary Lower Secondary Upper Secondary Oc…" at bounding box center [228, 168] width 178 height 27
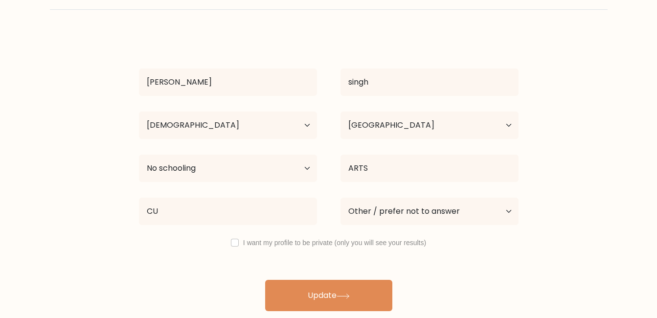
drag, startPoint x: 211, startPoint y: 183, endPoint x: 222, endPoint y: 196, distance: 17.7
click at [219, 196] on div "CU Cuttington University (Liberia) Curtin University (Australia) Universiteit v…" at bounding box center [228, 211] width 202 height 35
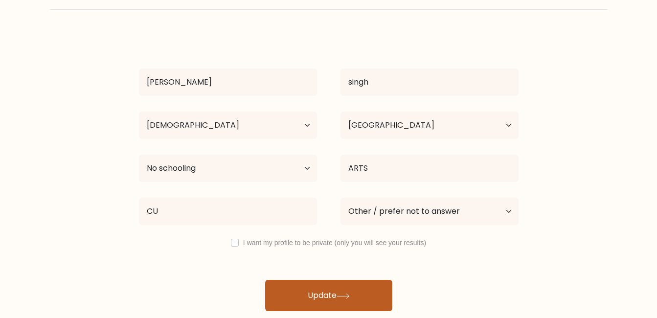
click at [359, 309] on button "Update" at bounding box center [328, 295] width 127 height 31
click at [357, 283] on button "Update" at bounding box center [328, 295] width 127 height 31
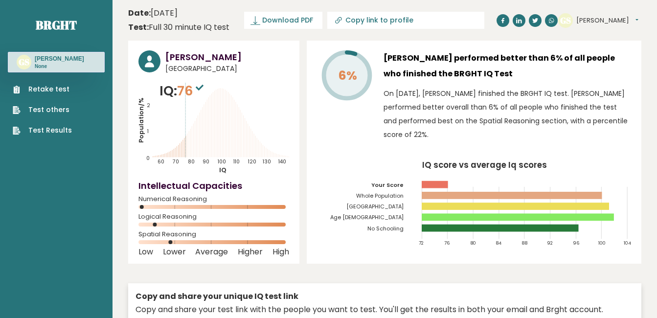
click at [606, 20] on button "[PERSON_NAME]" at bounding box center [608, 21] width 62 height 10
click at [592, 75] on link "Logout" at bounding box center [602, 77] width 50 height 14
